Goal: Complete application form

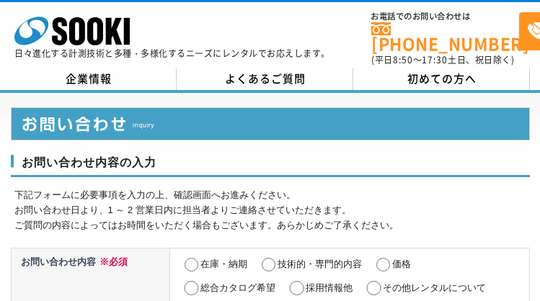
select select "13"
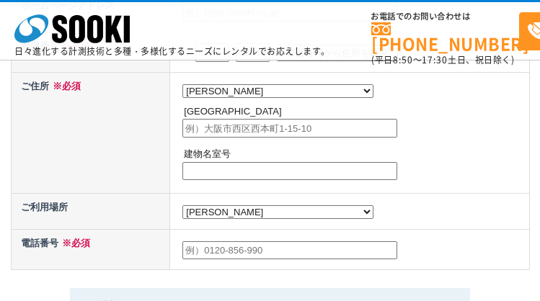
radio input "true"
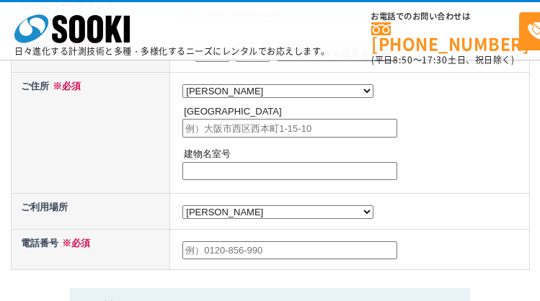
radio input "true"
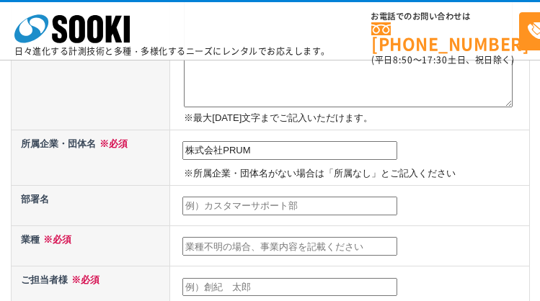
type input "株式会社PRUM"
type input "代表取締役"
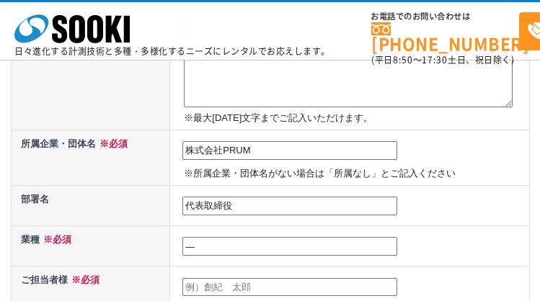
type input "―"
type input "[PERSON_NAME]"
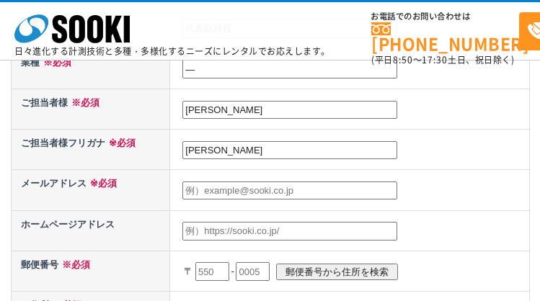
type input "[PERSON_NAME]"
type input "[EMAIL_ADDRESS][DOMAIN_NAME]"
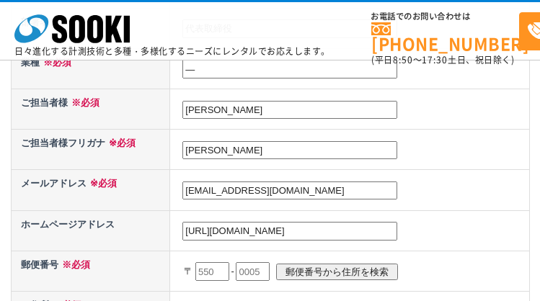
type input "[URL][DOMAIN_NAME]"
type input "101"
type input "[DATE]"
type input "0061"
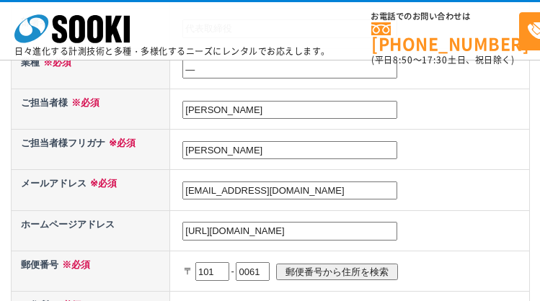
scroll to position [692, 0]
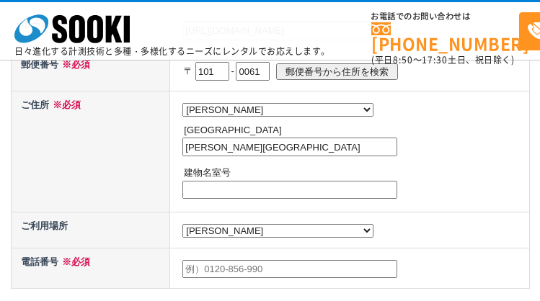
type input "[PERSON_NAME][GEOGRAPHIC_DATA]"
type input "―"
type input "0362059530"
type textarea "loremipsumdol。 sitaMETConsectet（aDipis!elits）。 doei、tem・incidi 「utLaboREEtdolor…"
